Goal: Task Accomplishment & Management: Use online tool/utility

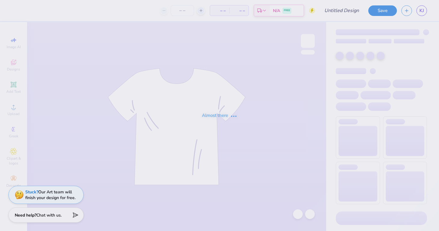
type input "Tshirt Design"
type input "55"
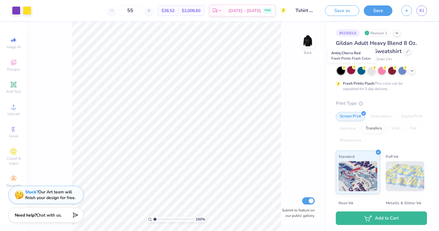
click at [351, 72] on div at bounding box center [351, 70] width 8 height 8
click at [392, 70] on div at bounding box center [392, 70] width 8 height 8
click at [414, 73] on div at bounding box center [412, 70] width 7 height 7
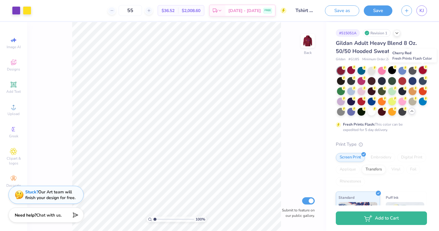
click at [421, 70] on div at bounding box center [423, 70] width 8 height 8
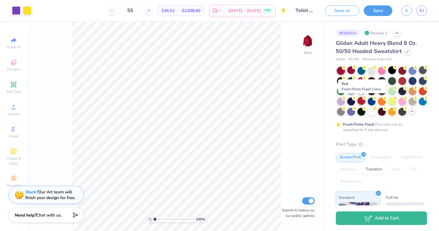
click at [362, 100] on div at bounding box center [362, 101] width 8 height 8
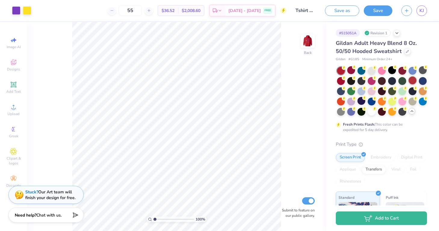
click at [414, 84] on div at bounding box center [413, 80] width 8 height 8
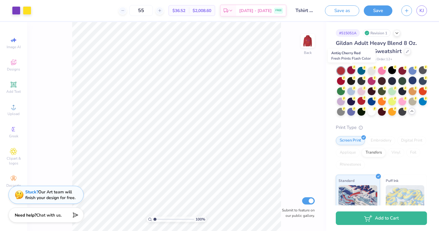
click at [352, 71] on div at bounding box center [351, 70] width 8 height 8
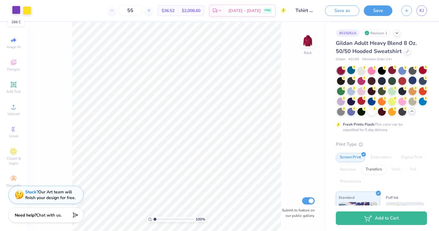
click at [19, 11] on div at bounding box center [16, 10] width 8 height 8
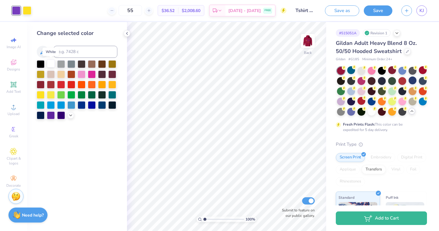
click at [52, 65] on div at bounding box center [51, 64] width 8 height 8
click at [29, 11] on div at bounding box center [27, 10] width 8 height 8
drag, startPoint x: 205, startPoint y: 218, endPoint x: 212, endPoint y: 218, distance: 7.2
click at [212, 218] on input "range" at bounding box center [223, 218] width 41 height 5
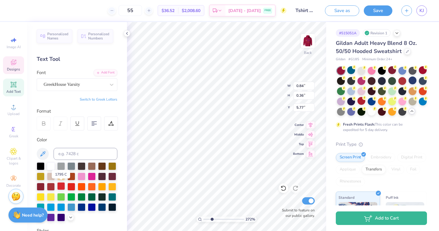
click at [63, 187] on div at bounding box center [61, 186] width 8 height 8
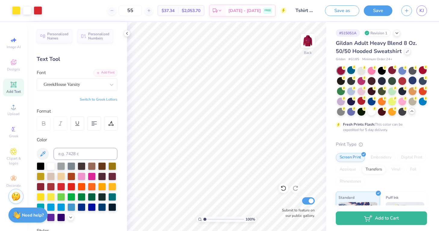
drag, startPoint x: 211, startPoint y: 219, endPoint x: 204, endPoint y: 219, distance: 6.6
click at [204, 219] on input "range" at bounding box center [223, 218] width 41 height 5
click at [306, 47] on img at bounding box center [308, 41] width 24 height 24
click at [28, 10] on div at bounding box center [27, 10] width 8 height 8
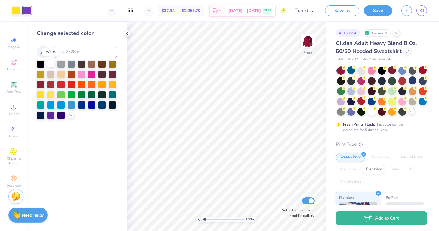
click at [51, 64] on div at bounding box center [51, 64] width 8 height 8
click at [307, 48] on img at bounding box center [308, 41] width 24 height 24
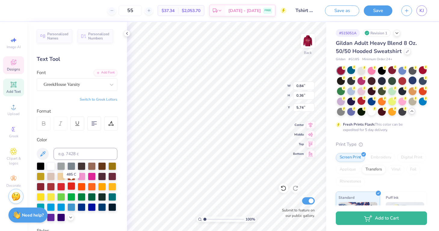
click at [71, 186] on div at bounding box center [71, 186] width 8 height 8
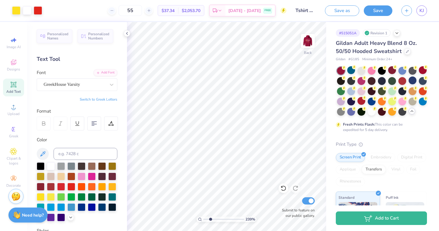
drag, startPoint x: 205, startPoint y: 219, endPoint x: 210, endPoint y: 219, distance: 5.1
click at [210, 219] on input "range" at bounding box center [223, 218] width 41 height 5
click at [284, 187] on icon at bounding box center [284, 188] width 6 height 6
click at [284, 190] on icon at bounding box center [283, 188] width 5 height 5
click at [71, 216] on icon at bounding box center [70, 216] width 5 height 5
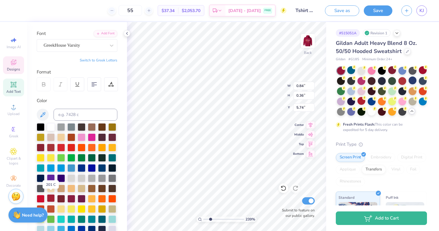
scroll to position [41, 0]
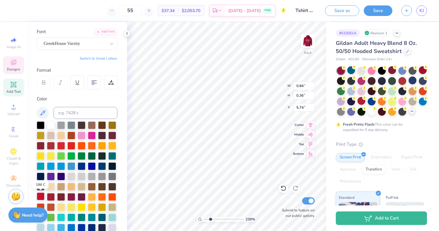
click at [43, 198] on div at bounding box center [41, 196] width 8 height 8
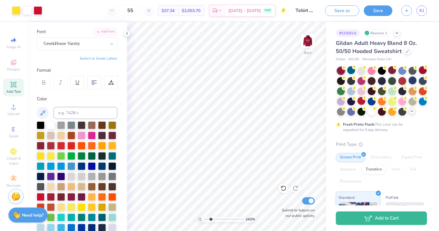
click at [211, 218] on input "range" at bounding box center [223, 218] width 41 height 5
drag, startPoint x: 211, startPoint y: 220, endPoint x: 205, endPoint y: 220, distance: 6.3
type input "1.05"
click at [205, 220] on input "range" at bounding box center [223, 218] width 41 height 5
click at [304, 48] on img at bounding box center [308, 41] width 24 height 24
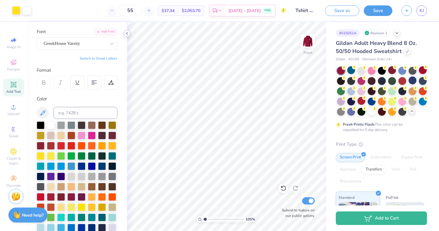
click at [127, 35] on icon at bounding box center [127, 33] width 5 height 5
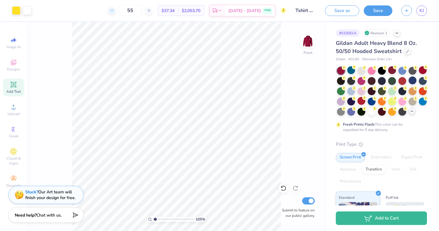
click at [114, 10] on icon at bounding box center [112, 10] width 4 height 4
click at [142, 11] on input "53" at bounding box center [130, 10] width 23 height 11
type input "5"
click at [138, 11] on input "40" at bounding box center [130, 10] width 23 height 11
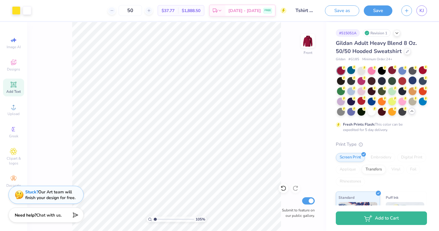
type input "50"
click at [372, 12] on button "Save" at bounding box center [378, 10] width 29 height 11
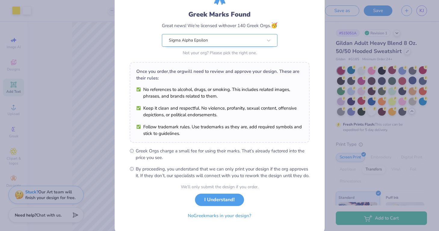
scroll to position [51, 0]
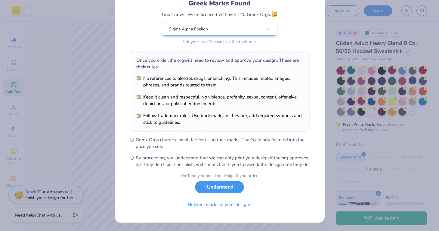
click at [222, 184] on button "I Understand!" at bounding box center [219, 187] width 49 height 12
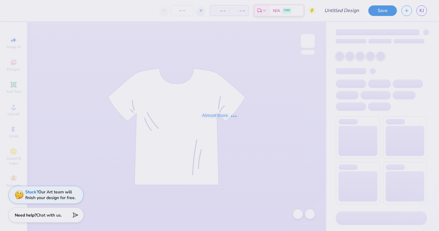
type input "Tshirt Design"
type input "50"
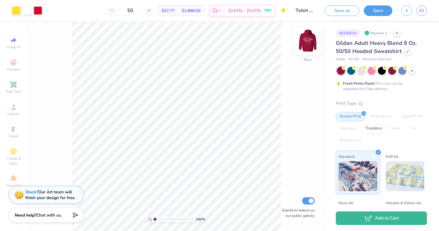
click at [307, 46] on img at bounding box center [308, 41] width 24 height 24
click at [415, 71] on div at bounding box center [412, 70] width 7 height 7
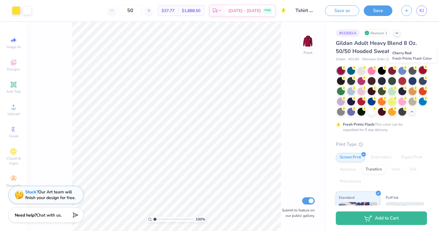
click at [424, 72] on div at bounding box center [423, 70] width 8 height 8
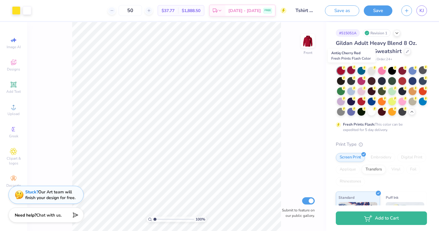
click at [350, 71] on div at bounding box center [351, 70] width 8 height 8
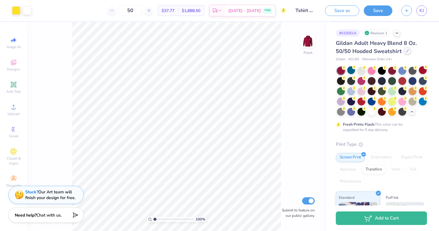
click at [407, 51] on icon at bounding box center [407, 50] width 3 height 3
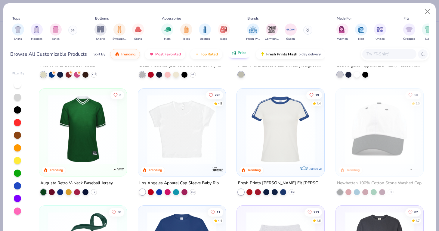
scroll to position [805, 0]
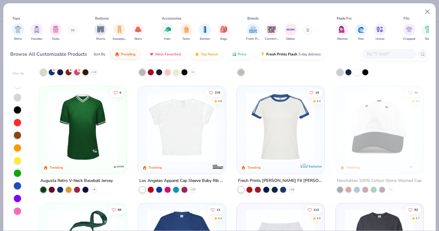
click at [71, 31] on button at bounding box center [72, 30] width 9 height 9
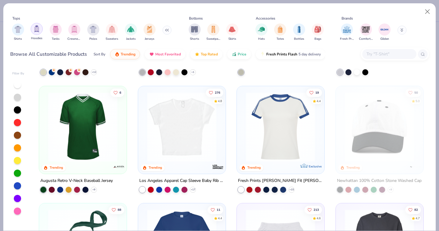
click at [38, 33] on div "filter for Hoodies" at bounding box center [37, 29] width 12 height 12
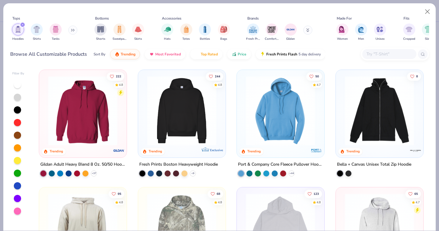
scroll to position [9, 0]
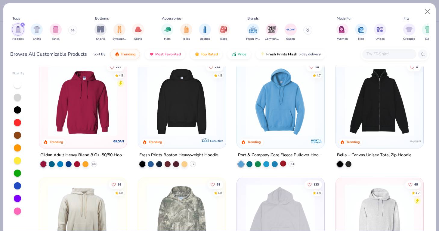
click at [284, 163] on div at bounding box center [283, 163] width 6 height 6
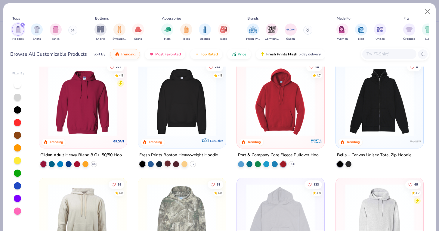
click at [168, 163] on div at bounding box center [168, 163] width 6 height 6
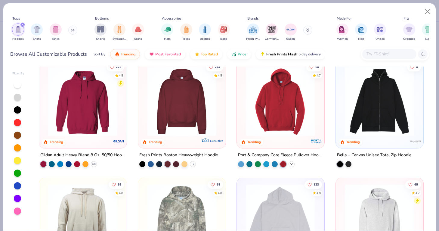
click at [292, 164] on icon at bounding box center [291, 163] width 5 height 5
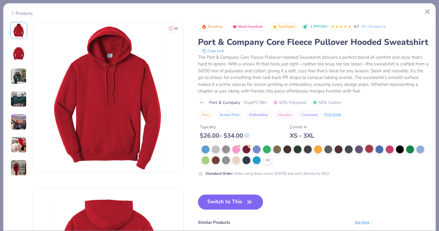
click at [370, 150] on div at bounding box center [369, 149] width 8 height 8
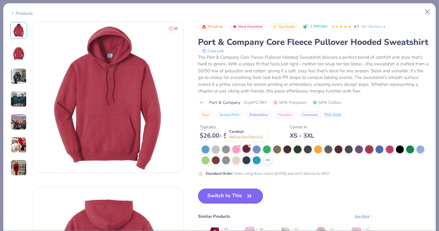
click at [245, 148] on div at bounding box center [247, 149] width 8 height 8
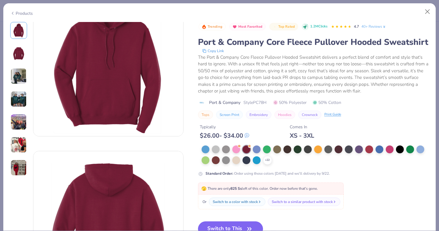
scroll to position [49, 0]
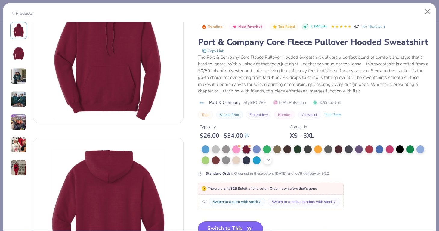
click at [225, 224] on button "Switch to This" at bounding box center [230, 228] width 65 height 15
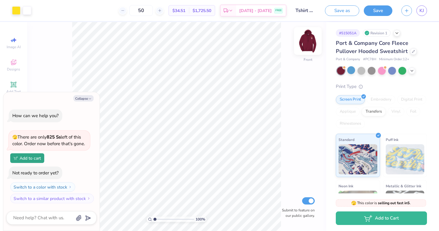
click at [306, 47] on img at bounding box center [308, 41] width 24 height 24
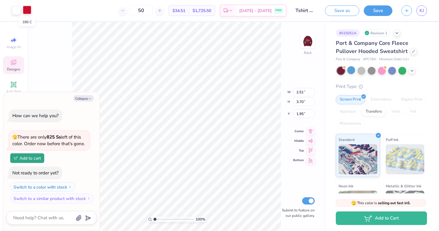
click at [27, 11] on div at bounding box center [27, 10] width 8 height 8
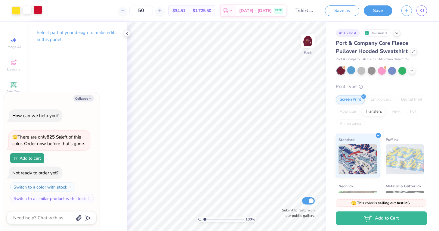
click at [41, 10] on div at bounding box center [38, 10] width 8 height 8
type textarea "x"
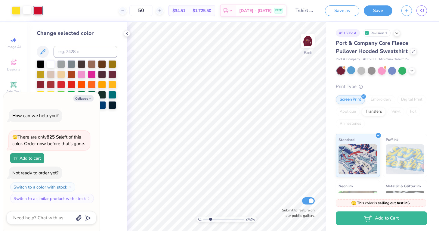
drag, startPoint x: 206, startPoint y: 220, endPoint x: 210, endPoint y: 219, distance: 5.0
type input "2.4"
click at [210, 219] on input "range" at bounding box center [223, 218] width 41 height 5
click at [79, 100] on button "Collapse" at bounding box center [83, 98] width 20 height 6
type textarea "x"
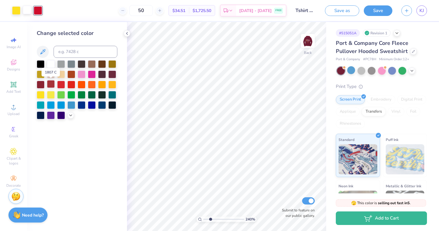
click at [52, 85] on div at bounding box center [51, 84] width 8 height 8
drag, startPoint x: 210, startPoint y: 220, endPoint x: 204, endPoint y: 220, distance: 6.0
type input "1"
click at [204, 220] on input "range" at bounding box center [223, 218] width 41 height 5
click at [303, 41] on img at bounding box center [308, 41] width 24 height 24
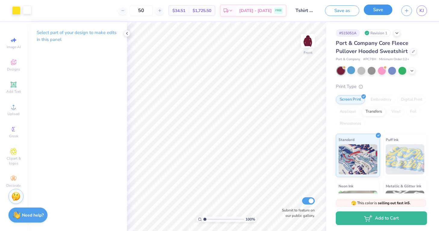
click at [377, 13] on button "Save" at bounding box center [378, 10] width 29 height 11
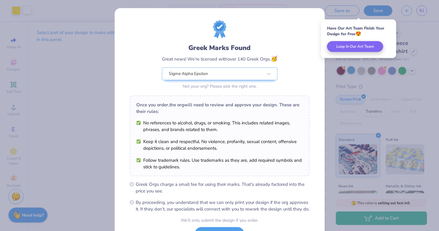
scroll to position [51, 0]
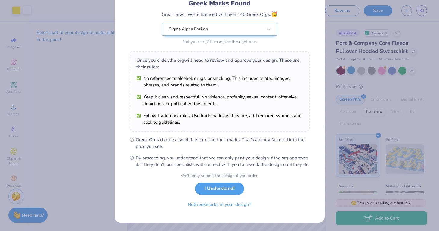
click at [228, 194] on div "We’ll only submit the design if you order. I Understand! No Greek marks in your…" at bounding box center [220, 191] width 78 height 38
click at [230, 186] on button "I Understand!" at bounding box center [219, 187] width 49 height 12
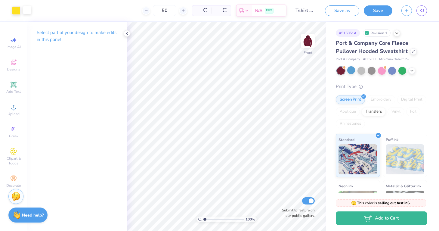
scroll to position [0, 0]
